Goal: Find specific page/section: Find specific page/section

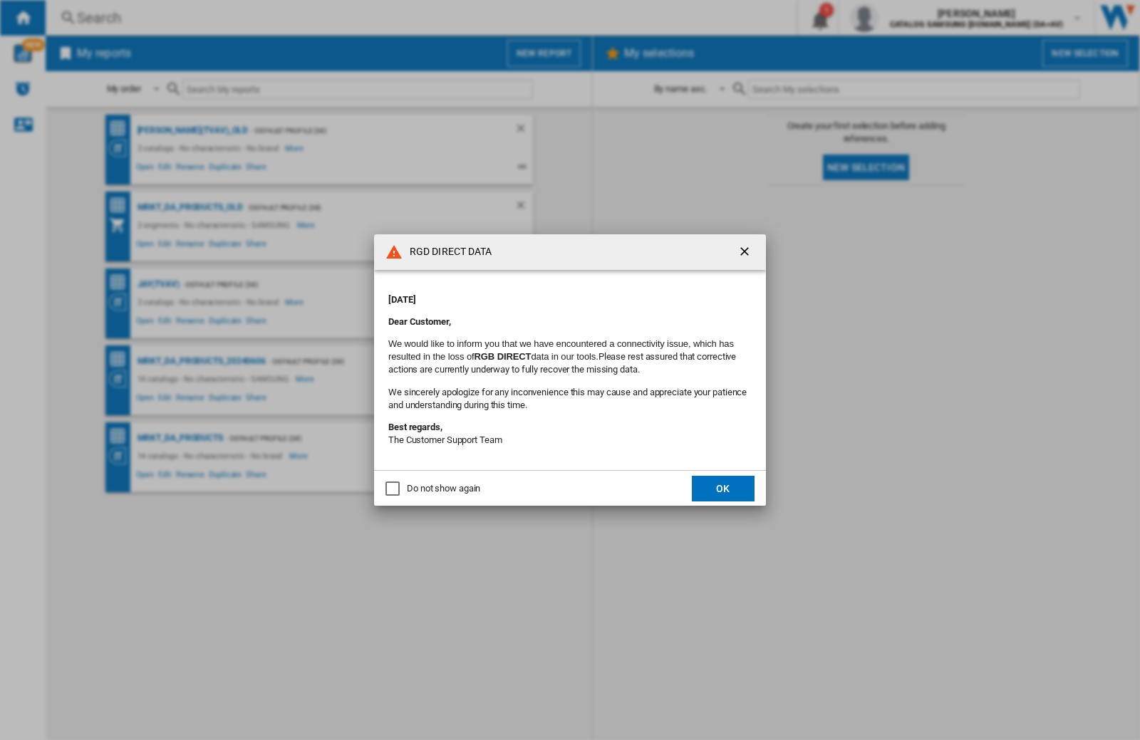
click at [907, 18] on div "RGD DIRECT DATA [DATE] Dear Customer, We would like to inform you that we have …" at bounding box center [570, 370] width 1140 height 740
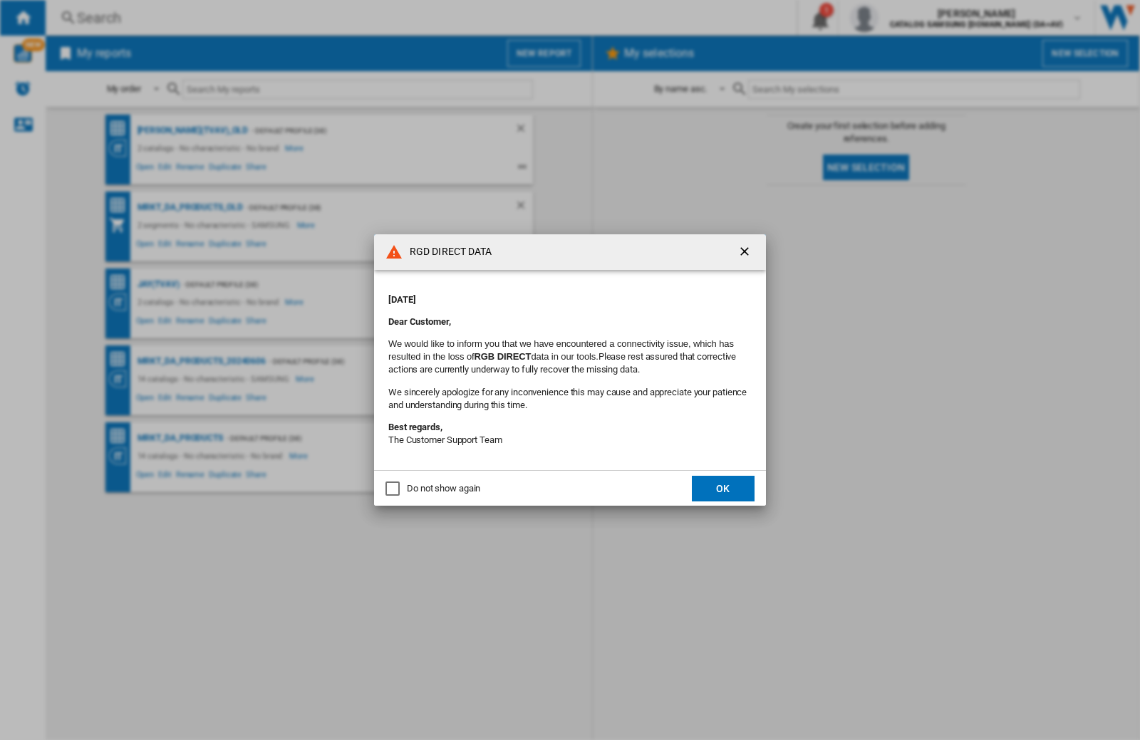
click at [907, 18] on div "RGD DIRECT DATA [DATE] Dear Customer, We would like to inform you that we have …" at bounding box center [570, 370] width 1140 height 740
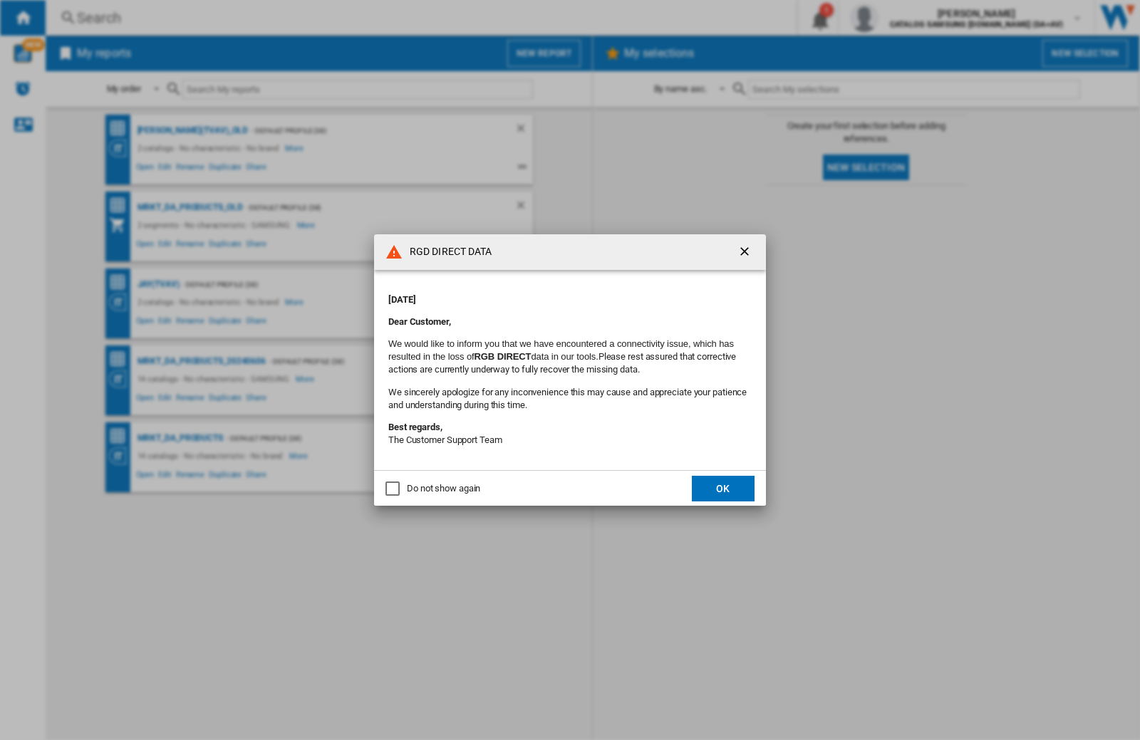
click at [907, 18] on div "RGD DIRECT DATA [DATE] Dear Customer, We would like to inform you that we have …" at bounding box center [570, 370] width 1140 height 740
